Goal: Task Accomplishment & Management: Use online tool/utility

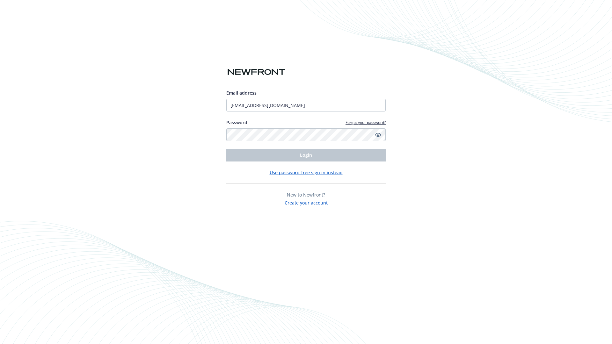
type input "[EMAIL_ADDRESS][DOMAIN_NAME]"
click at [306, 155] on span "Login" at bounding box center [306, 155] width 12 height 6
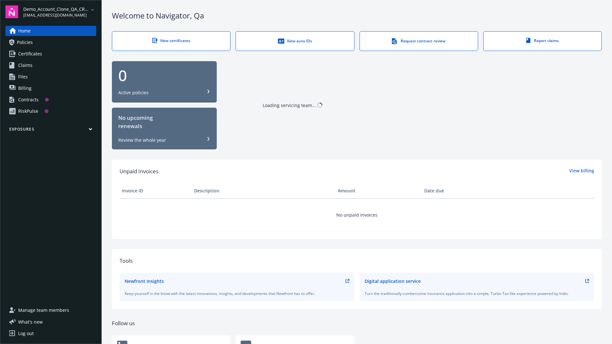
click at [60, 12] on span "Demo_Account_Clone_QA_CR_Tests_Prospect" at bounding box center [55, 9] width 65 height 7
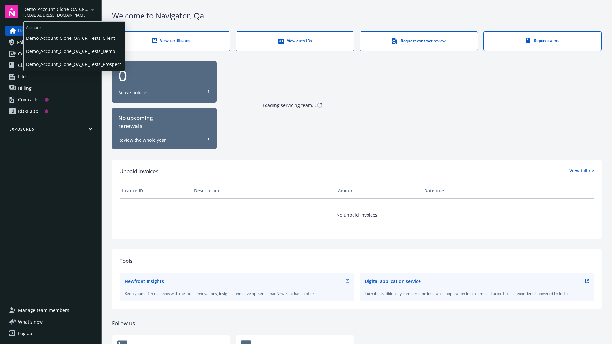
click at [74, 38] on span "Demo_Account_Clone_QA_CR_Tests_Client" at bounding box center [74, 38] width 96 height 13
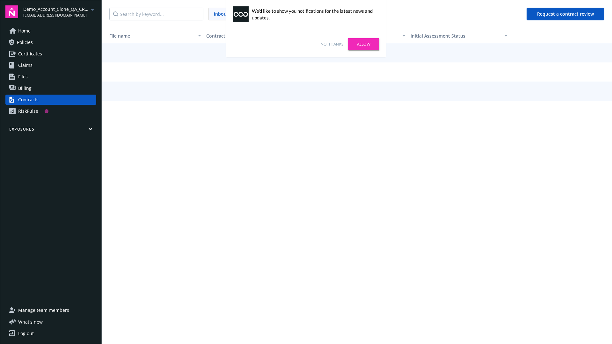
click at [332, 44] on link "No, thanks" at bounding box center [331, 44] width 23 height 6
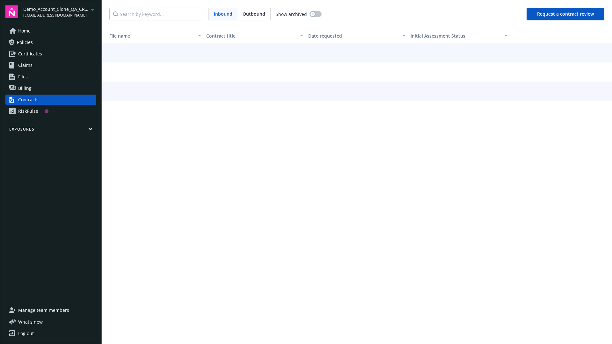
click at [565, 14] on button "Request a contract review" at bounding box center [565, 14] width 78 height 13
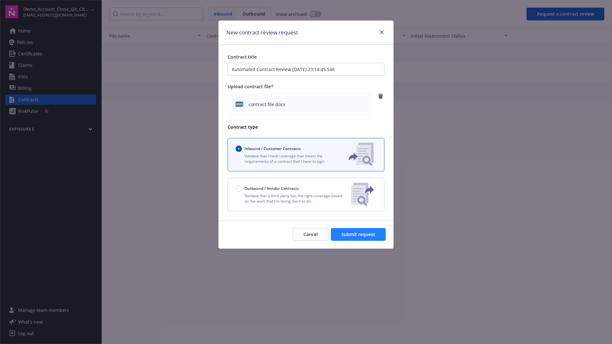
type input "Automated Contract Review 09-23-2025 23:14:45.546"
click at [358, 234] on span "Submit request" at bounding box center [358, 234] width 34 height 6
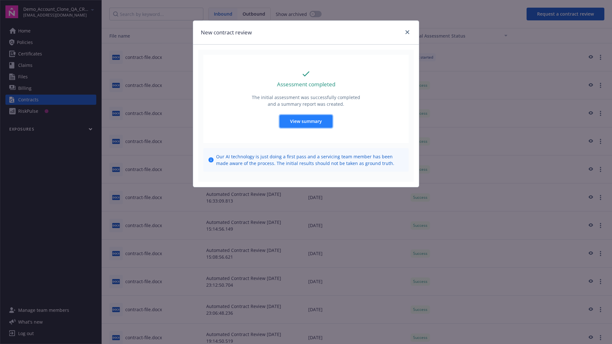
click at [305, 121] on span "View summary" at bounding box center [306, 121] width 32 height 6
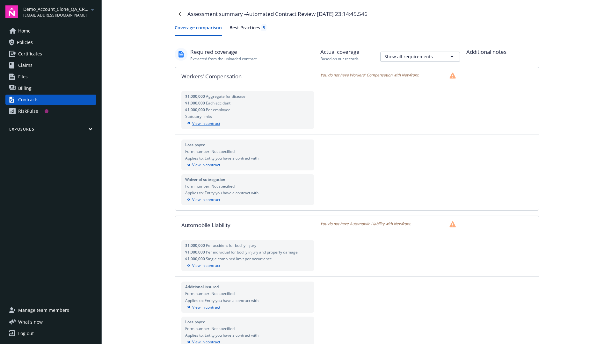
click at [247, 123] on div "View in contract" at bounding box center [247, 124] width 125 height 6
